Goal: Task Accomplishment & Management: Complete application form

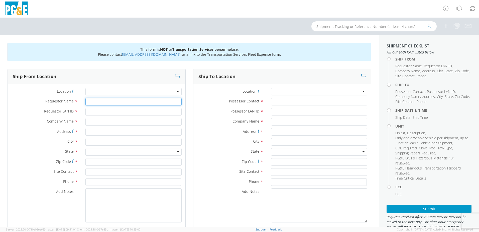
click at [101, 102] on input "Requestor Name *" at bounding box center [134, 102] width 96 height 8
type input "[PERSON_NAME]"
type input "J5MQ"
type input "p"
type input "PG&E"
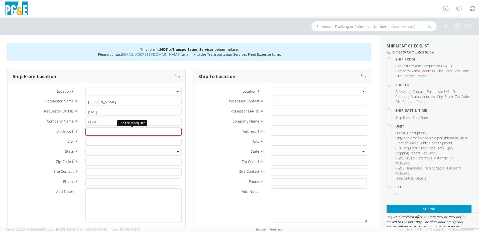
click at [100, 132] on input "Address *" at bounding box center [134, 132] width 96 height 8
click at [117, 133] on input "Address *" at bounding box center [134, 132] width 96 height 8
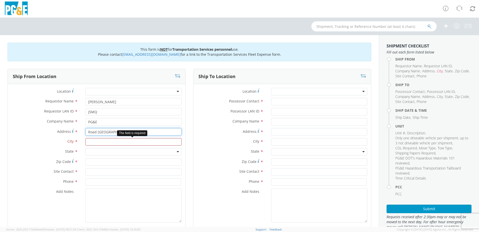
type input "Road [GEOGRAPHIC_DATA]"
click at [103, 143] on input "text" at bounding box center [134, 142] width 96 height 8
type input "[PERSON_NAME]"
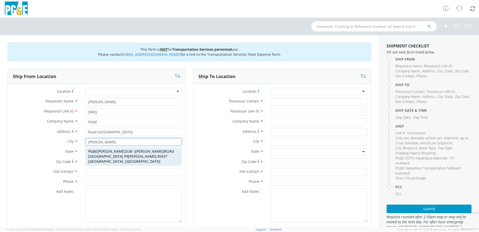
click at [103, 154] on span "ROAD [GEOGRAPHIC_DATA] P9 [GEOGRAPHIC_DATA]" at bounding box center [131, 154] width 86 height 10
type input "PG&E [PERSON_NAME] SUB"
type input "ROAD [GEOGRAPHIC_DATA] P9"
type input "[PERSON_NAME]"
type input "95937"
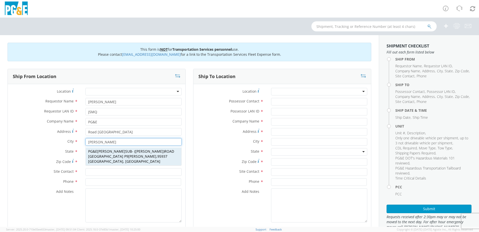
type input "[PERSON_NAME]"
type input "[PHONE_NUMBER]"
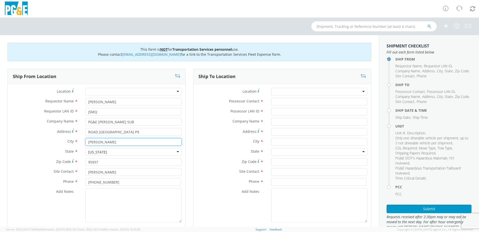
type input "[PERSON_NAME]"
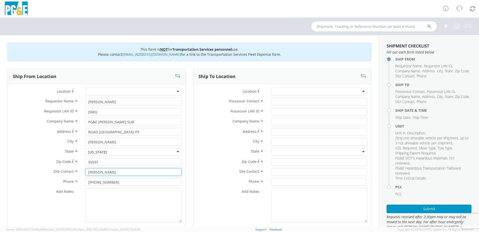
drag, startPoint x: 108, startPoint y: 173, endPoint x: 85, endPoint y: 173, distance: 23.1
click at [85, 173] on div "[PERSON_NAME]" at bounding box center [134, 172] width 104 height 8
type input "[PERSON_NAME]"
drag, startPoint x: 110, startPoint y: 184, endPoint x: 72, endPoint y: 184, distance: 37.9
click at [72, 184] on div "Phone * [PHONE_NUMBER]" at bounding box center [97, 182] width 178 height 8
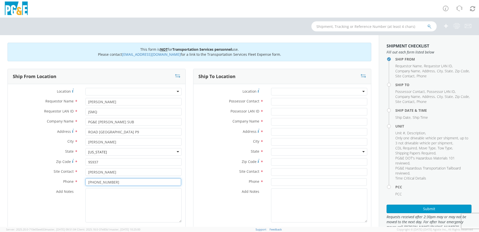
type input "[PHONE_NUMBER]"
click at [112, 200] on textarea "Add Notes *" at bounding box center [134, 205] width 96 height 34
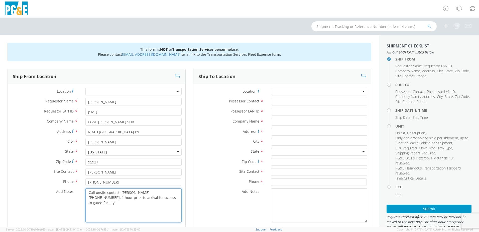
type textarea "Call onsite contact, [PERSON_NAME] [PHONE_NUMBER], 1 hour prior to arrival for …"
click at [285, 102] on input "Possessor Contact *" at bounding box center [319, 102] width 96 height 8
type input "[PERSON_NAME]"
click at [286, 110] on input "Possessor LAN ID *" at bounding box center [319, 112] width 96 height 8
type input "DMNG"
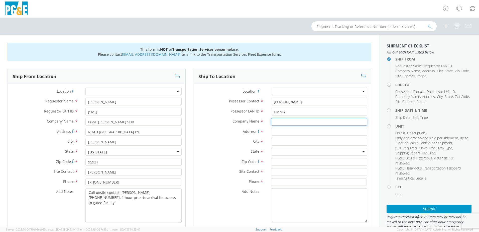
click at [290, 123] on input "text" at bounding box center [319, 122] width 96 height 8
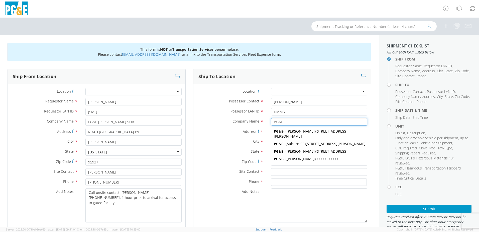
type input "PG&E"
click at [211, 126] on div "Company Name * PG&E PG&E PG&E - ( [PERSON_NAME] ) [STREET_ADDRESS][PERSON_NAME]…" at bounding box center [283, 123] width 178 height 10
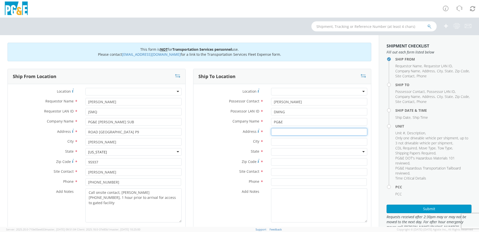
click at [278, 133] on input "Address *" at bounding box center [319, 132] width 96 height 8
type input "[STREET_ADDRESS][PERSON_NAME]"
type input "[GEOGRAPHIC_DATA]"
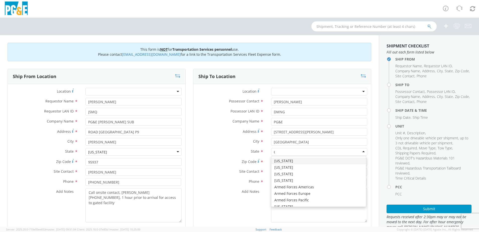
type input "CA"
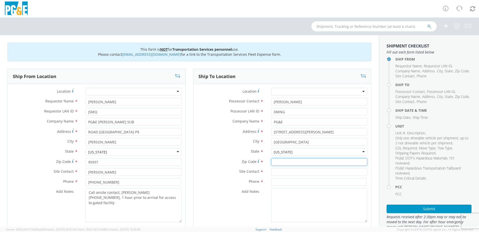
click at [282, 163] on input "Zip Code *" at bounding box center [319, 162] width 96 height 8
type input "95688"
click at [276, 173] on input "text" at bounding box center [319, 172] width 96 height 8
type input "[PERSON_NAME]"
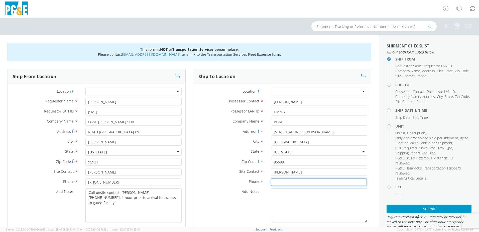
click at [285, 180] on input at bounding box center [319, 182] width 96 height 8
type input "[PHONE_NUMBER]"
click at [292, 203] on textarea "Add Notes *" at bounding box center [319, 205] width 96 height 34
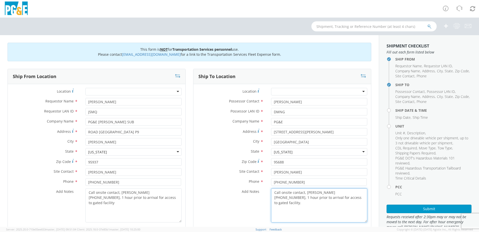
type textarea "Call onsite contact, [PERSON_NAME] [PHONE_NUMBER], 1 hour prior to arrival for …"
click at [161, 198] on textarea "Call onsite contact, [PERSON_NAME] [PHONE_NUMBER], 1 hour prior to arrival for …" at bounding box center [134, 205] width 96 height 34
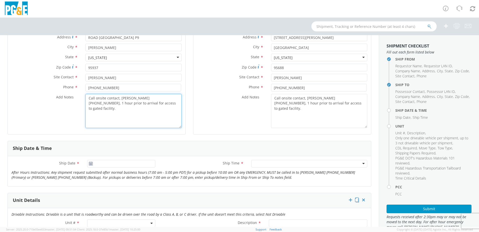
scroll to position [125, 0]
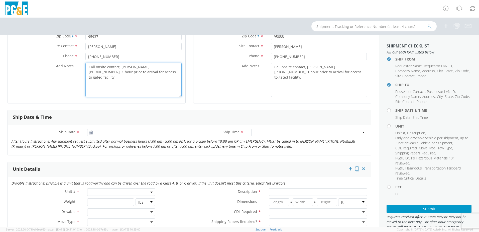
type textarea "Call onsite contact, [PERSON_NAME] [PHONE_NUMBER], 1 hour prior to arrival for …"
click at [89, 132] on icon at bounding box center [91, 132] width 4 height 4
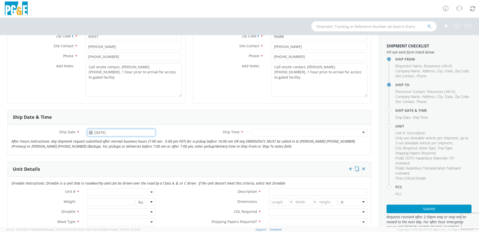
click at [108, 134] on input "[DATE]" at bounding box center [121, 133] width 68 height 8
click at [139, 157] on td "3" at bounding box center [140, 157] width 9 height 8
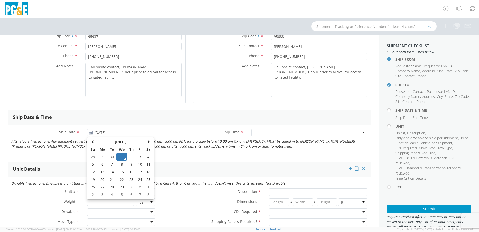
type input "[DATE]"
click at [271, 133] on div at bounding box center [310, 133] width 116 height 8
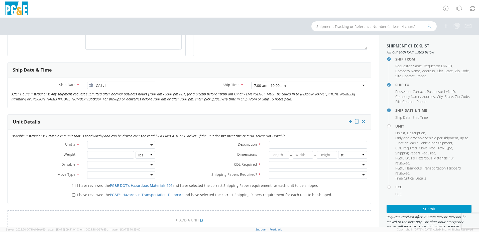
scroll to position [176, 0]
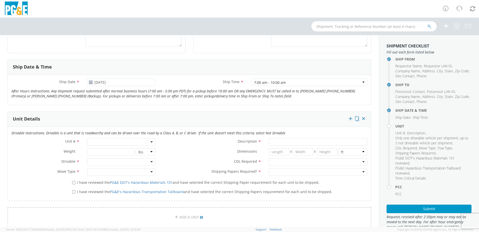
click at [102, 143] on span at bounding box center [121, 142] width 68 height 8
click at [101, 148] on input "search" at bounding box center [121, 150] width 65 height 8
type input "B38599"
type input "EQ; MATERIAL HANDLER"
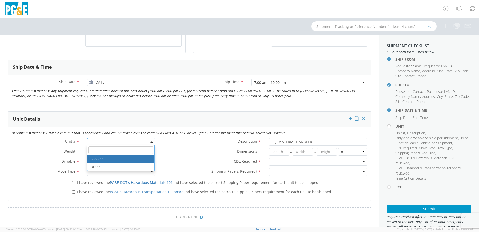
select select "B38599"
select select "? object:null ?"
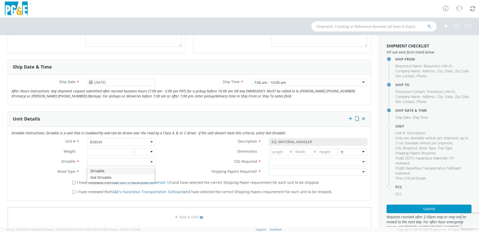
click at [149, 161] on div at bounding box center [121, 162] width 68 height 8
click at [104, 172] on div at bounding box center [121, 172] width 68 height 8
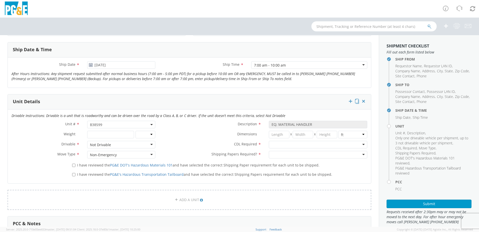
scroll to position [201, 0]
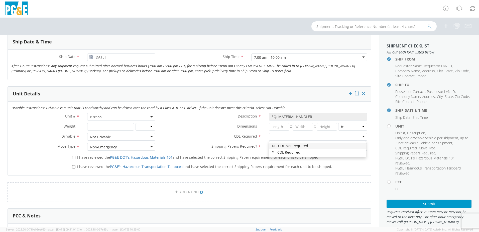
click at [277, 136] on div at bounding box center [318, 137] width 99 height 8
click at [278, 146] on div at bounding box center [318, 147] width 99 height 8
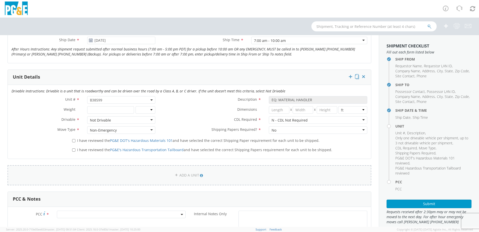
scroll to position [226, 0]
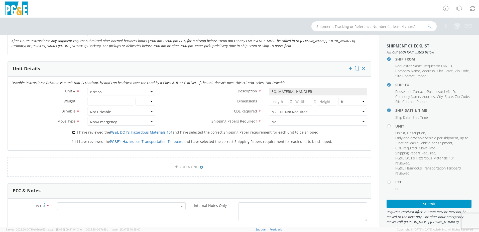
click at [73, 133] on input "I have reviewed the PG&E DOT's Hazardous Materials 101 and have selected the co…" at bounding box center [73, 132] width 3 height 3
checkbox input "true"
click at [73, 142] on input "I have reviewed the PG&E's Hazardous Transportation Tailboard and have selected…" at bounding box center [73, 141] width 3 height 3
checkbox input "true"
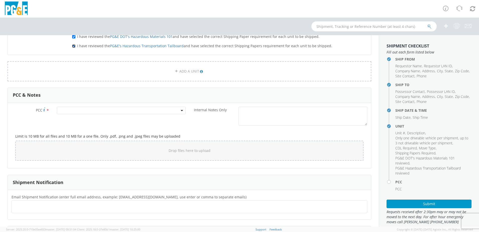
scroll to position [326, 0]
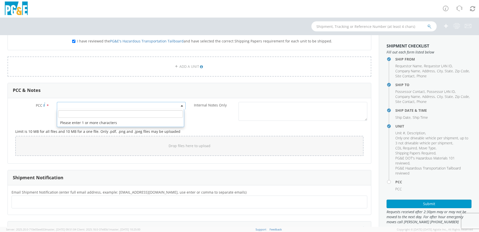
click at [89, 105] on span at bounding box center [121, 106] width 129 height 8
click at [91, 114] on input "number" at bounding box center [120, 114] width 125 height 8
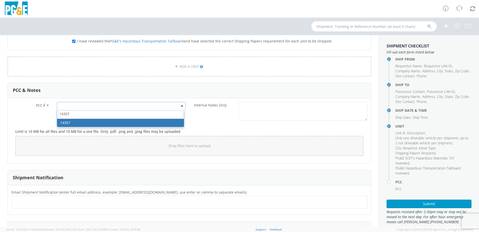
type input "14307"
select select "14307"
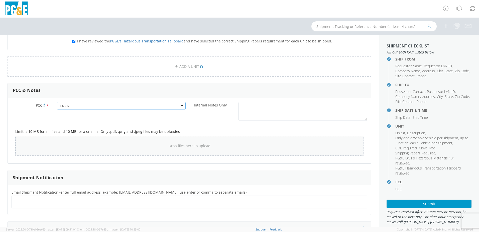
click at [40, 140] on div "Drop files here to upload" at bounding box center [189, 146] width 341 height 12
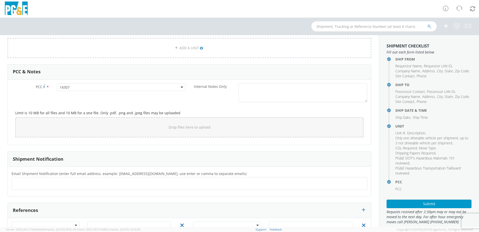
scroll to position [370, 0]
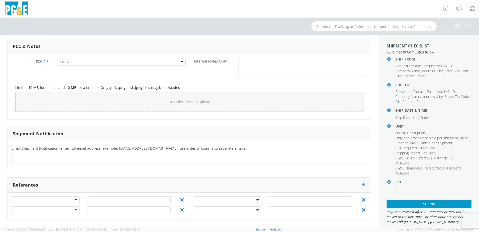
click at [48, 156] on ul at bounding box center [190, 158] width 352 height 8
type input "[EMAIL_ADDRESS][DOMAIN_NAME]"
click at [116, 159] on ul "[EMAIL_ADDRESS][DOMAIN_NAME] × [EMAIL_ADDRESS][DOMAIN_NAME] ×" at bounding box center [190, 158] width 352 height 9
type input "[EMAIL_ADDRESS][DOMAIN_NAME]"
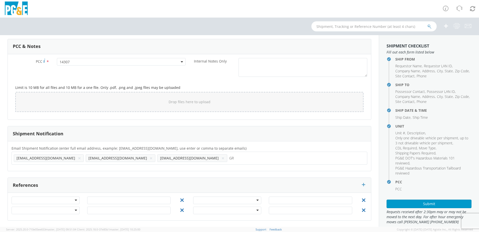
type input "GR"
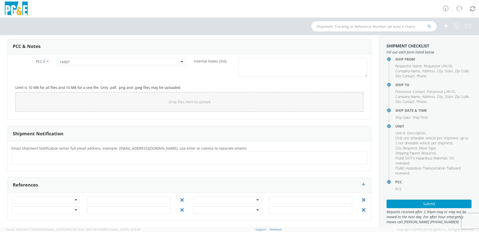
click at [116, 132] on div "Shipment Notification" at bounding box center [190, 133] width 364 height 15
click at [95, 160] on ul at bounding box center [190, 158] width 352 height 8
click at [33, 155] on ul at bounding box center [190, 158] width 352 height 8
type input "[EMAIL_ADDRESS][DOMAIN_NAME]"
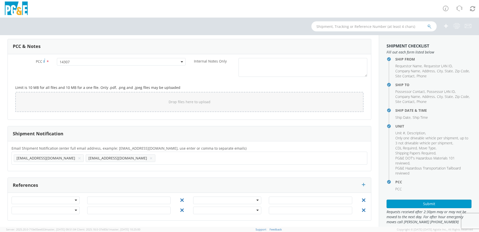
type input "A"
click at [106, 161] on ul "[EMAIL_ADDRESS][DOMAIN_NAME] × [EMAIL_ADDRESS][DOMAIN_NAME] ×" at bounding box center [190, 158] width 352 height 9
type input "[EMAIL_ADDRESS][DOMAIN_NAME]"
paste input "GRWB"
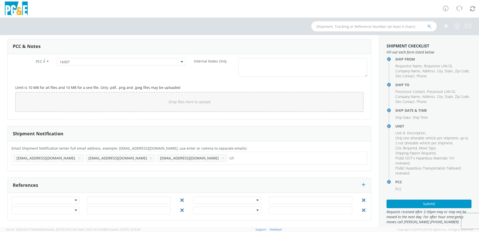
type input "G"
paste input "GRWB"
type input "[EMAIL_ADDRESS][DOMAIN_NAME]"
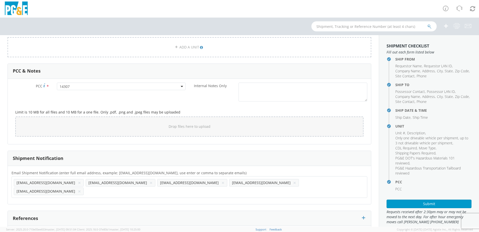
scroll to position [370, 0]
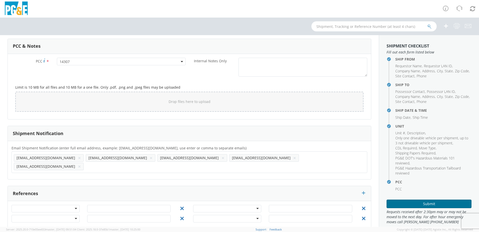
click at [424, 205] on button "Submit" at bounding box center [429, 203] width 85 height 9
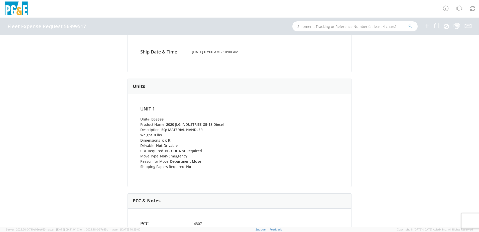
scroll to position [173, 0]
